Goal: Transaction & Acquisition: Purchase product/service

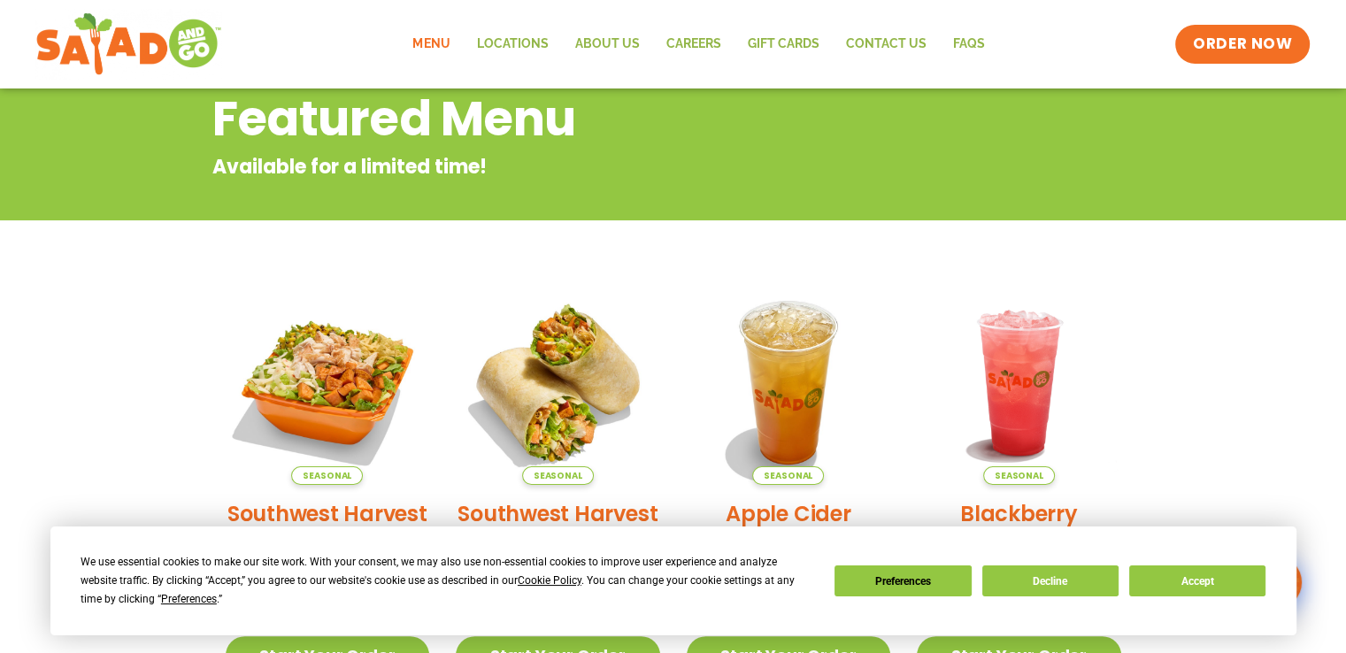
scroll to position [354, 0]
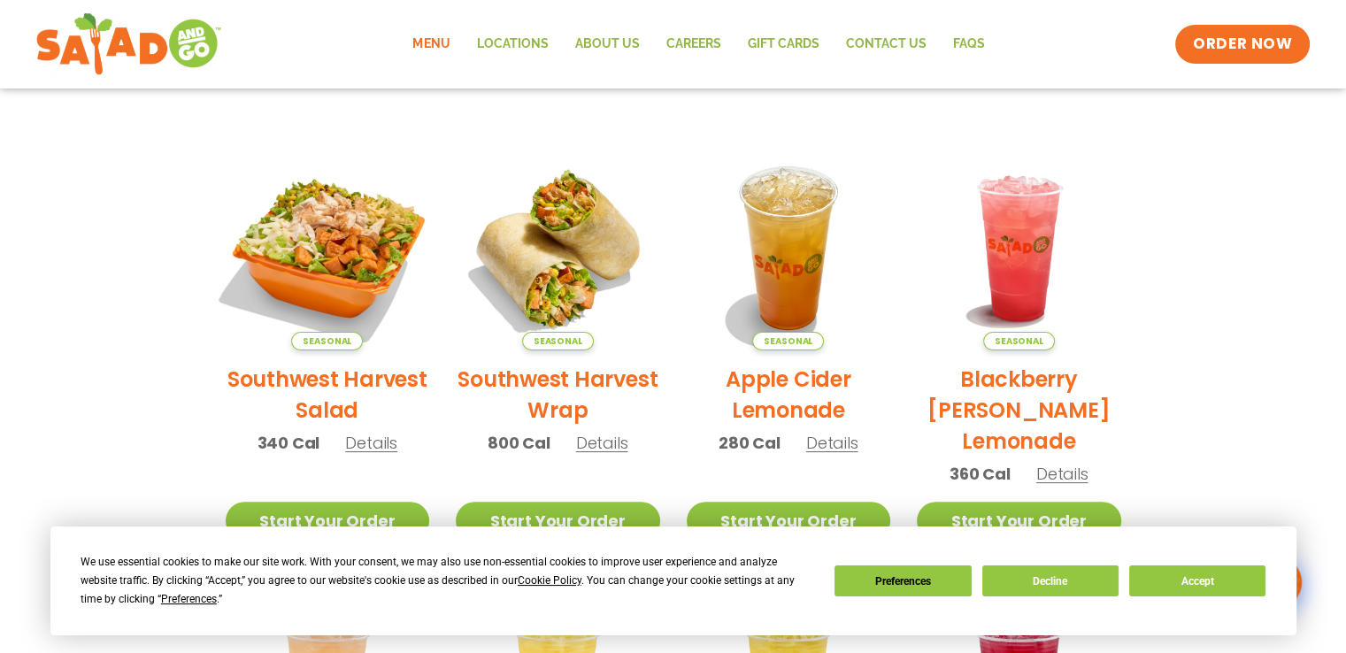
click at [327, 266] on img at bounding box center [327, 248] width 240 height 240
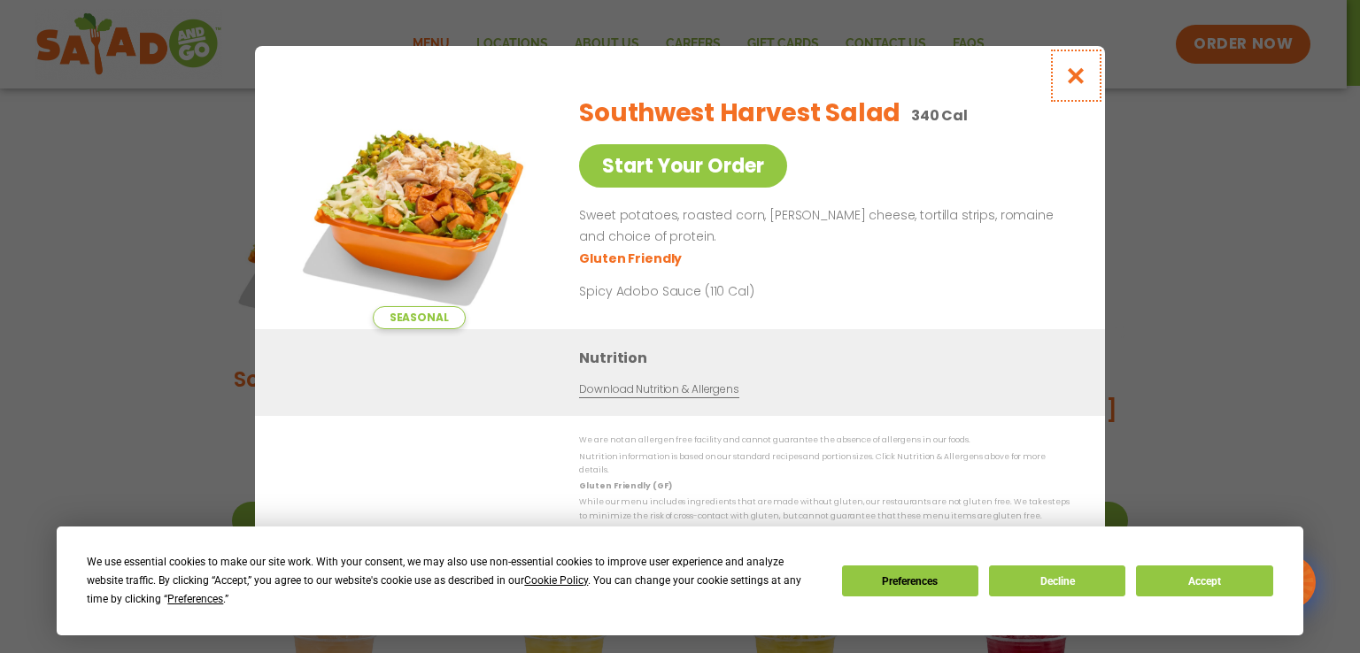
click at [1073, 78] on icon "Close modal" at bounding box center [1076, 75] width 22 height 19
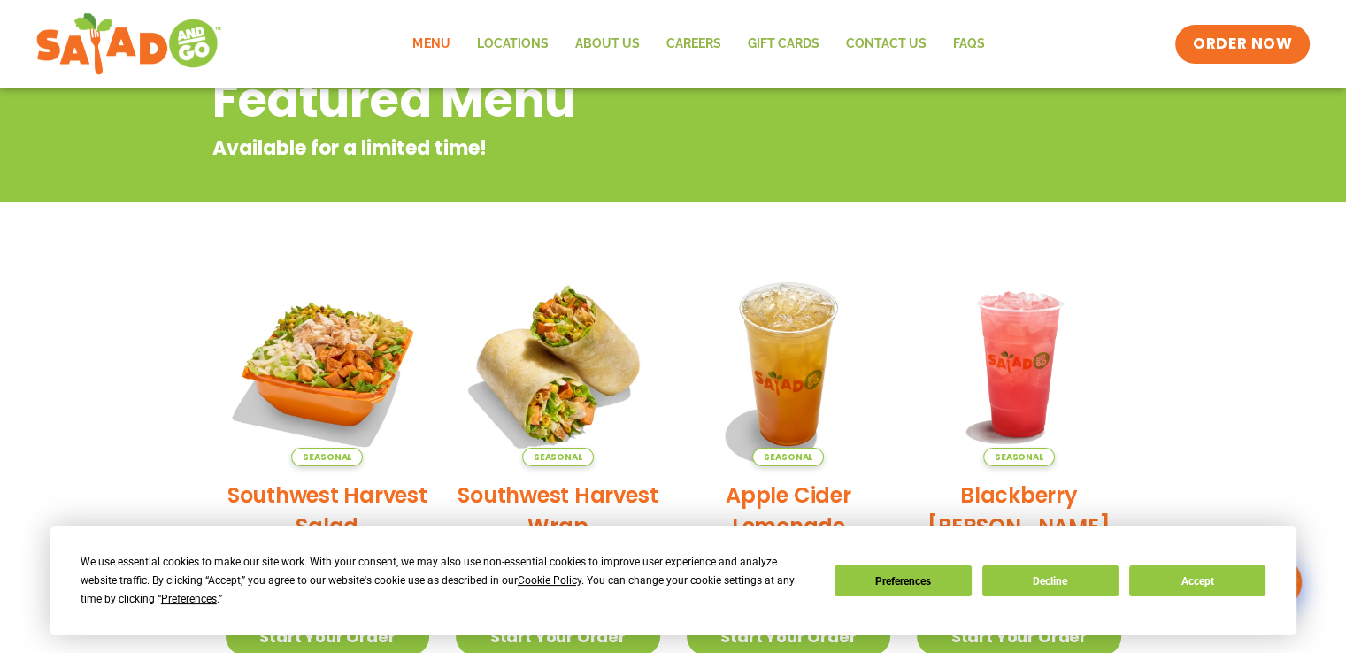
scroll to position [216, 0]
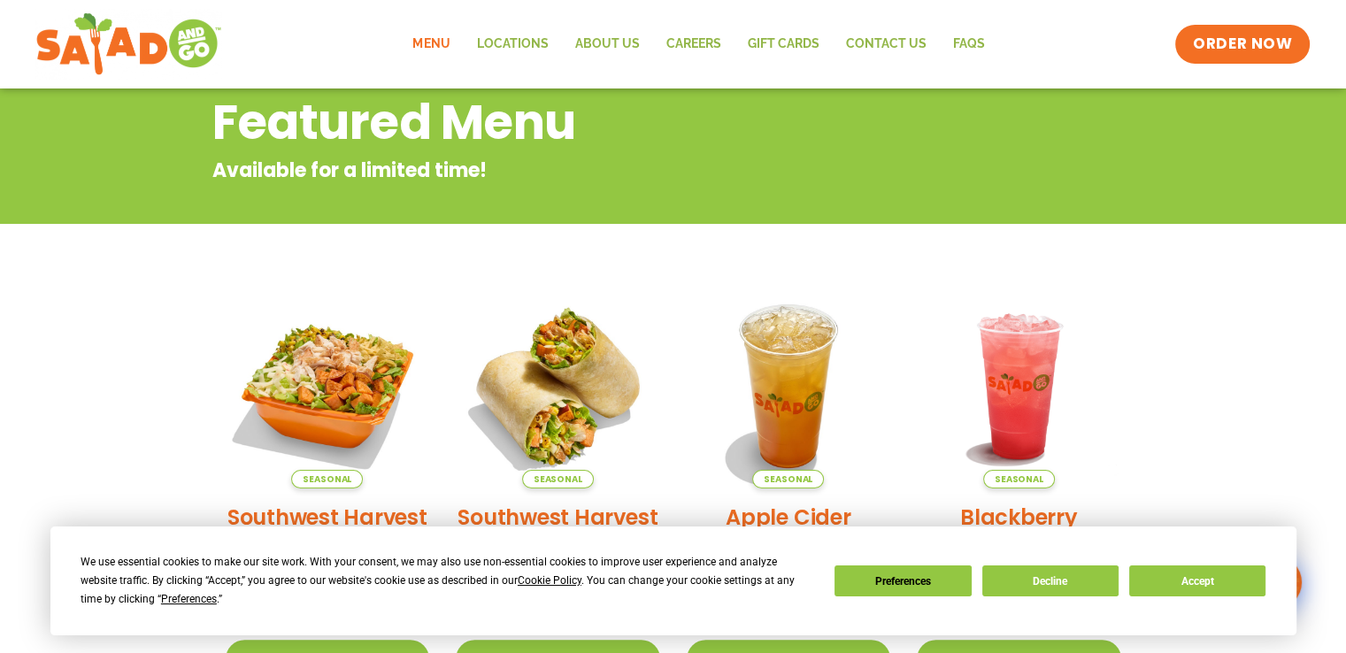
click at [433, 40] on link "Menu" at bounding box center [431, 44] width 64 height 41
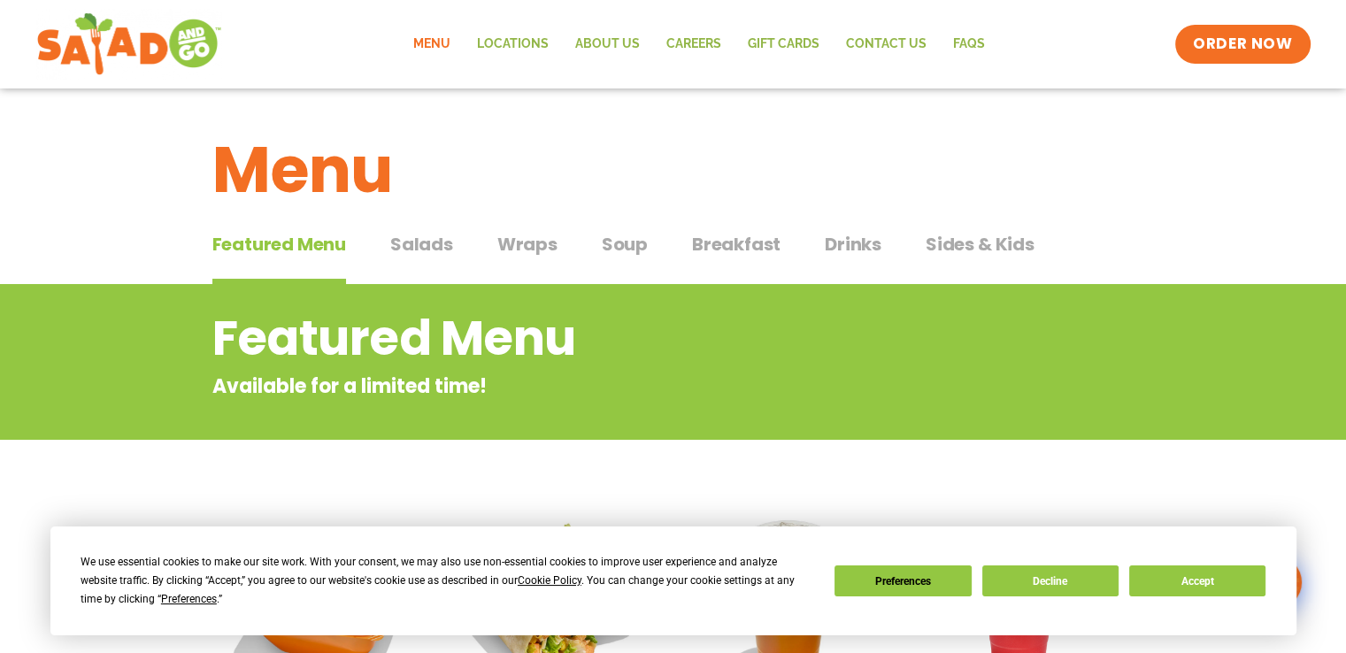
click at [409, 251] on span "Salads" at bounding box center [421, 244] width 63 height 27
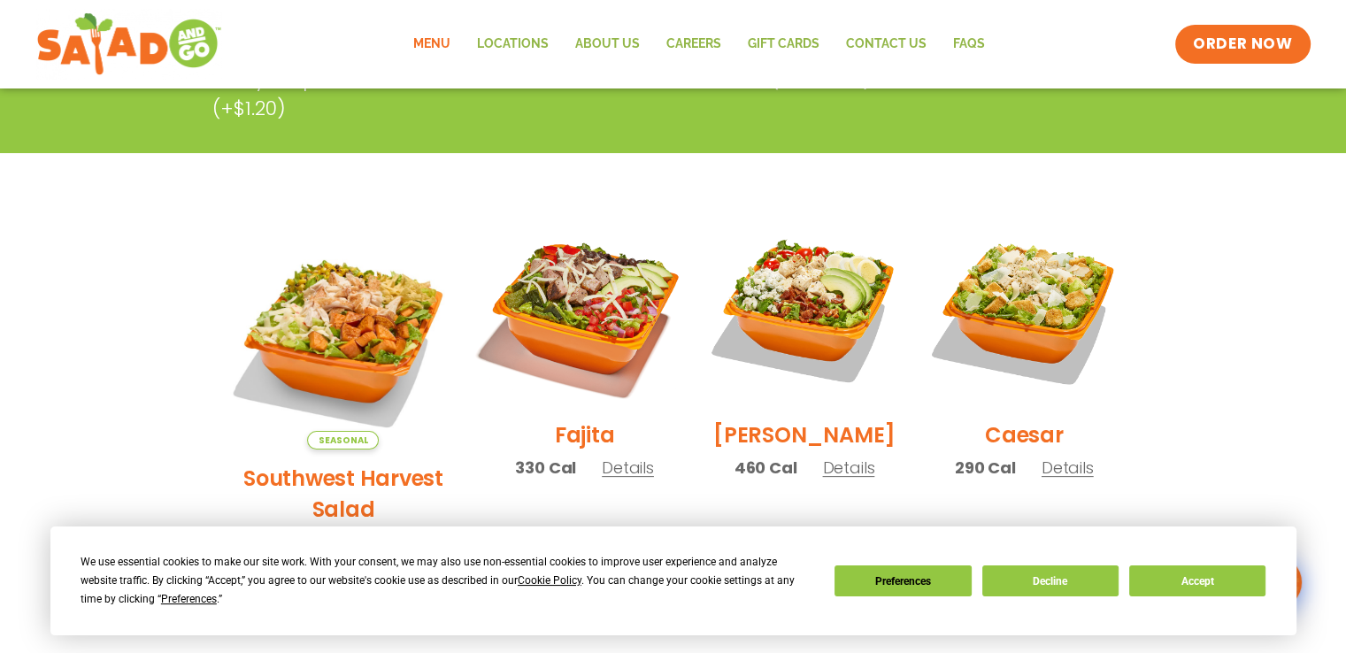
scroll to position [443, 0]
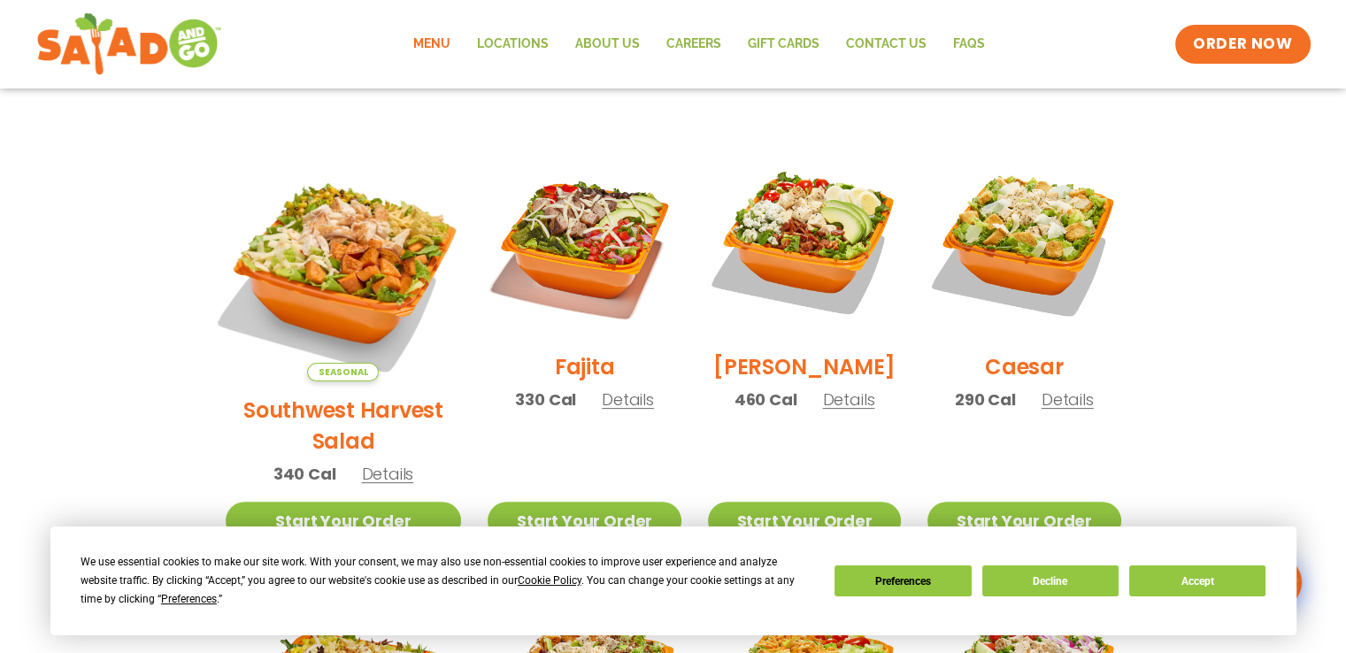
click at [339, 269] on img at bounding box center [342, 263] width 277 height 277
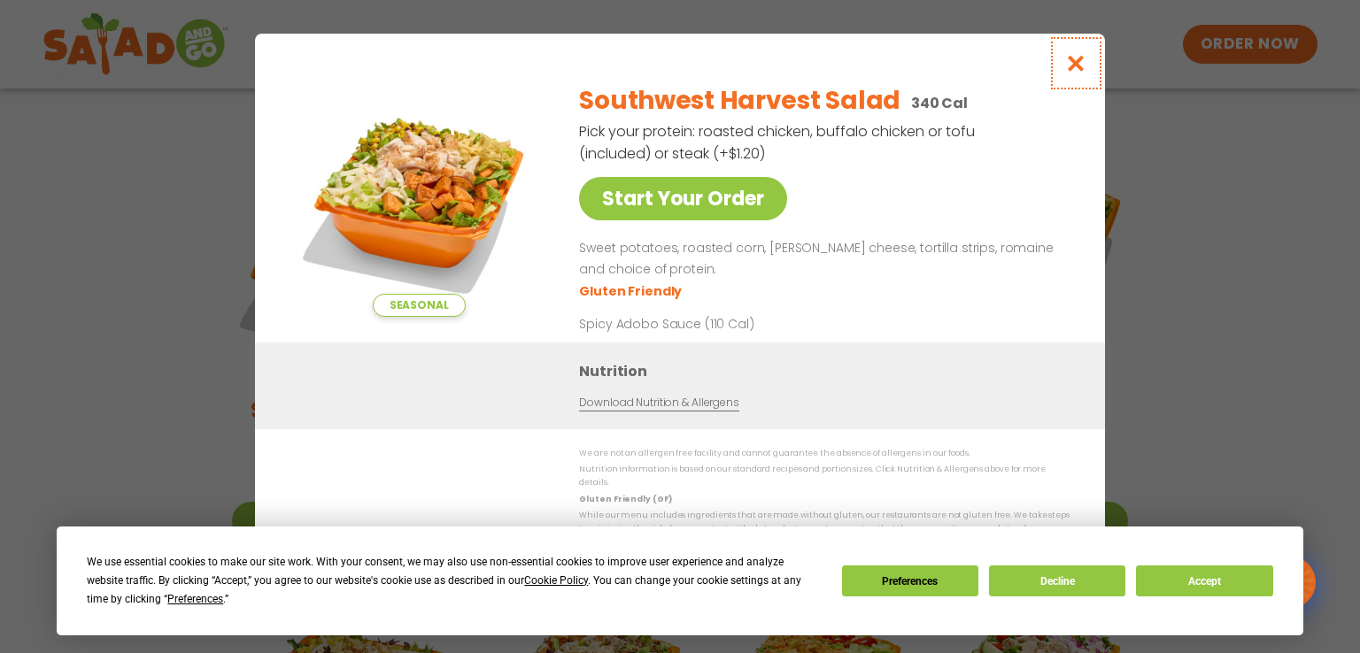
click at [1074, 72] on icon "Close modal" at bounding box center [1076, 63] width 22 height 19
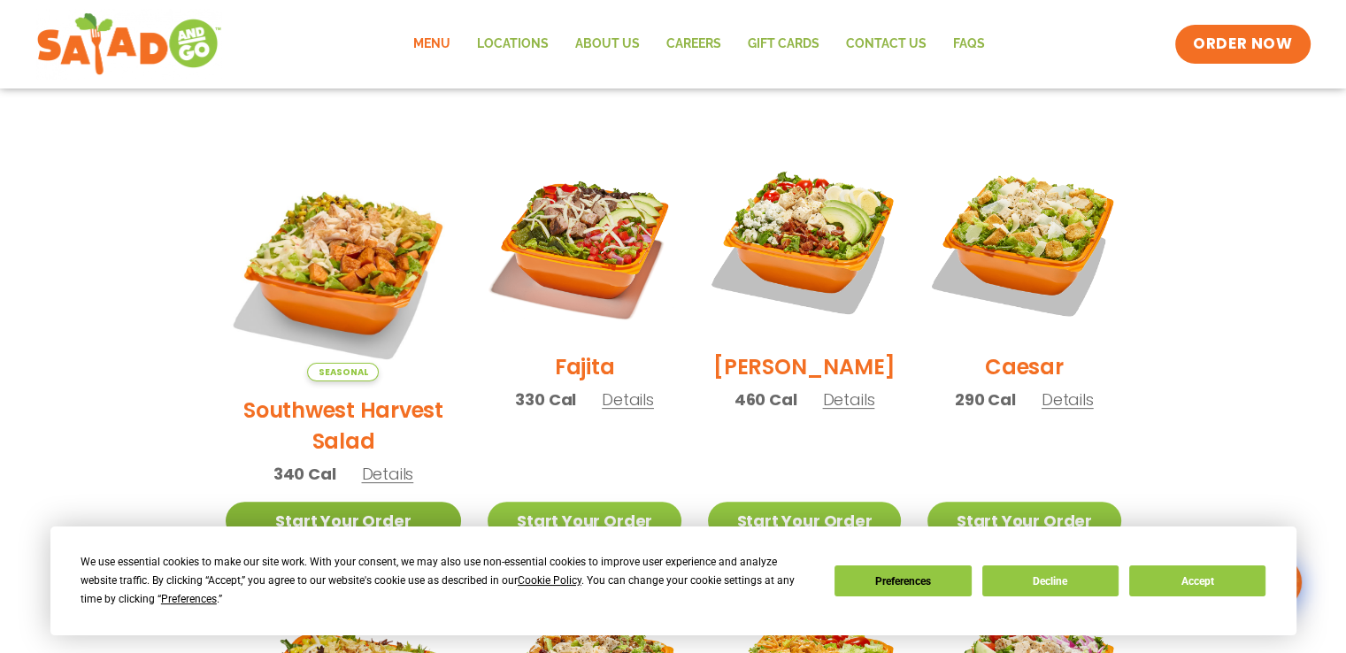
click at [351, 502] on link "Start Your Order" at bounding box center [344, 521] width 236 height 38
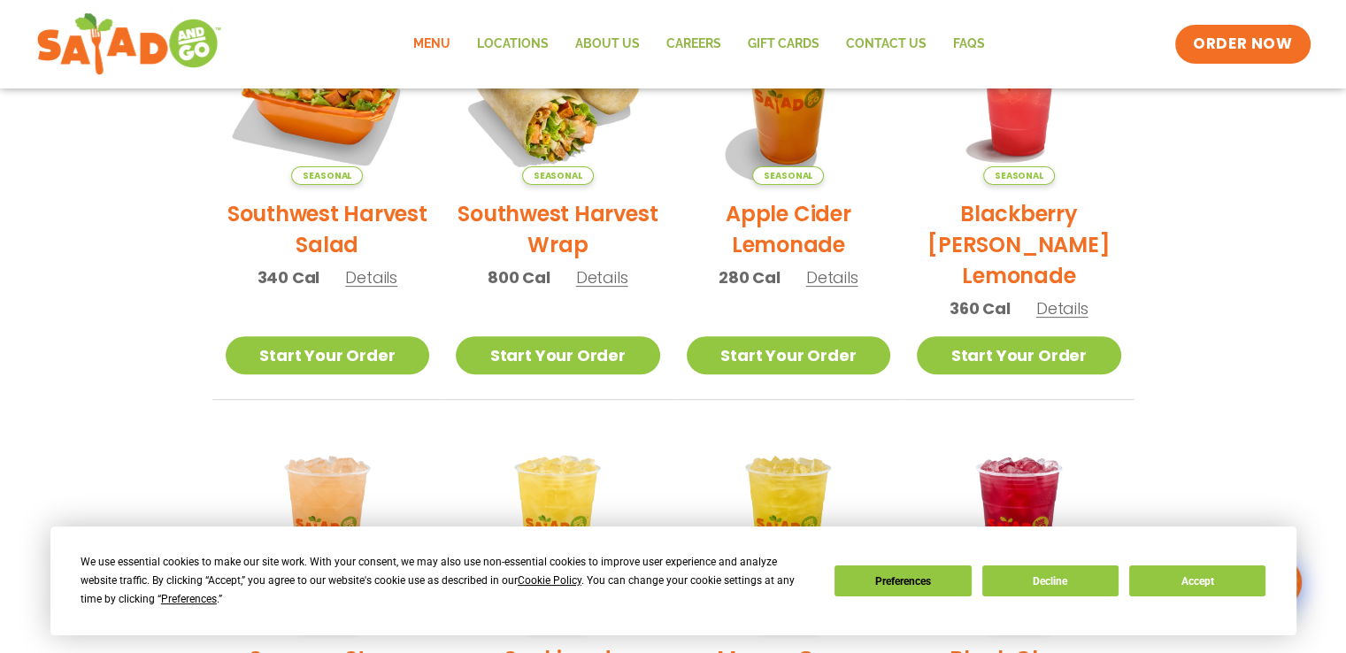
scroll to position [531, 0]
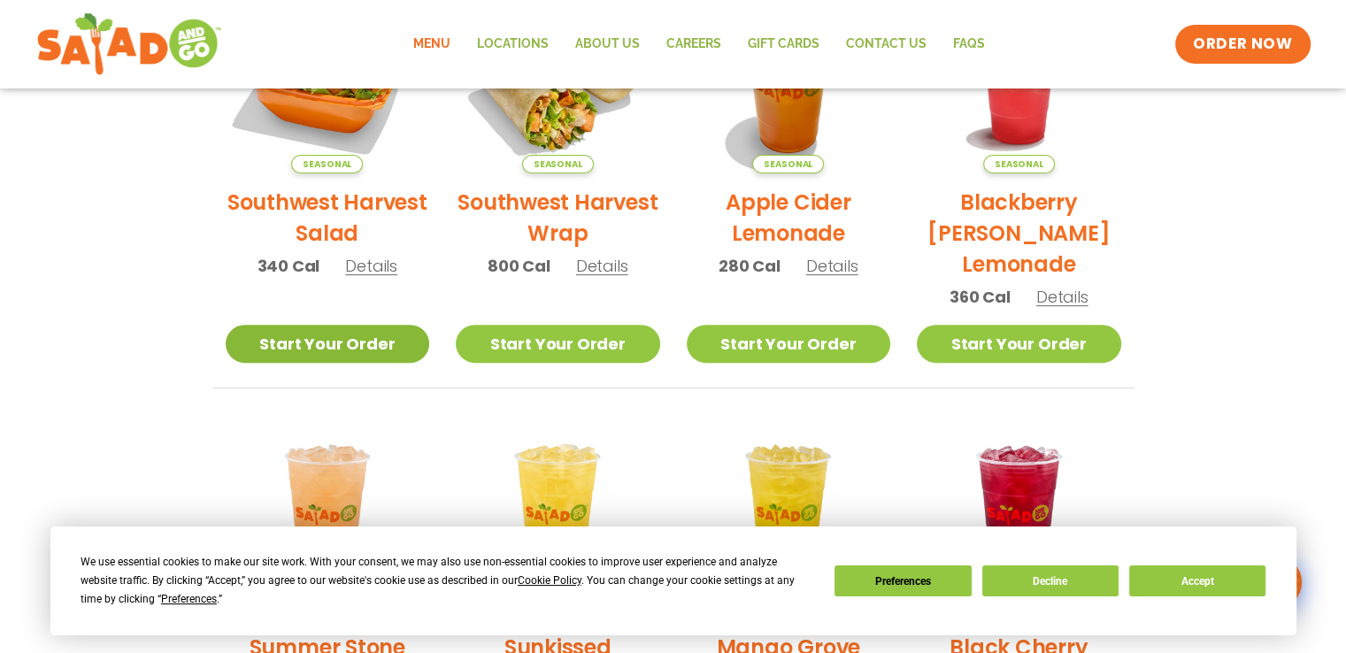
click at [359, 351] on link "Start Your Order" at bounding box center [328, 344] width 204 height 38
